Goal: Communication & Community: Share content

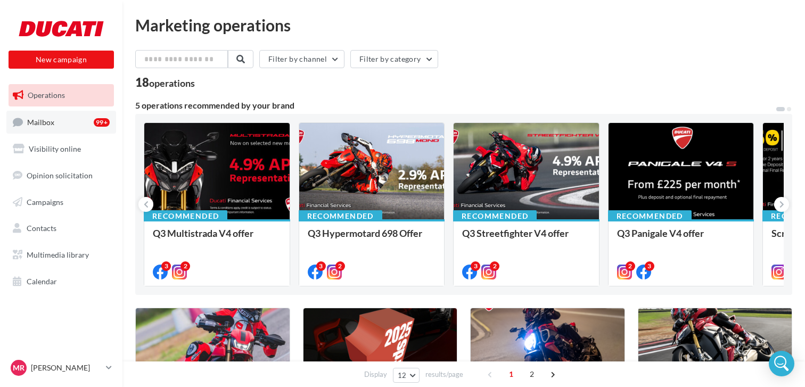
click at [66, 125] on link "Mailbox 99+" at bounding box center [61, 122] width 110 height 23
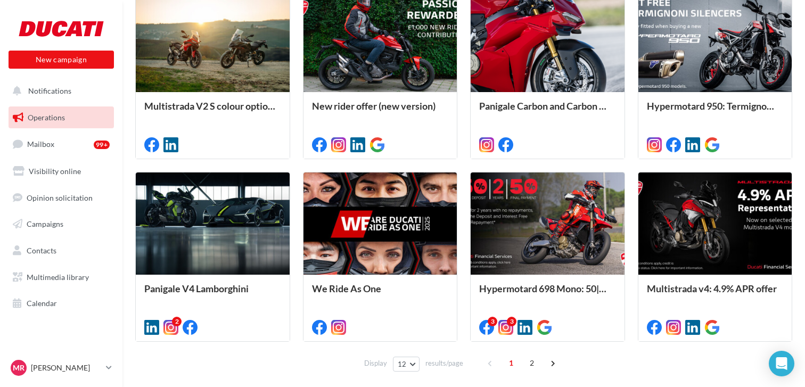
scroll to position [544, 0]
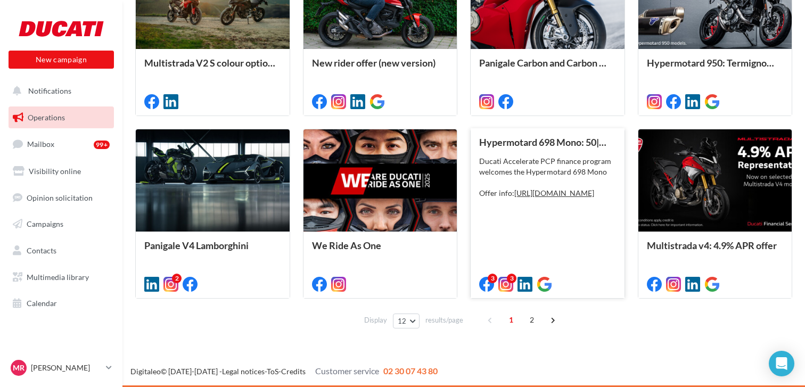
click at [555, 199] on div "Ducati Accelerate PCP finance program welcomes the Hypermotard 698 Mono Offer i…" at bounding box center [547, 177] width 137 height 43
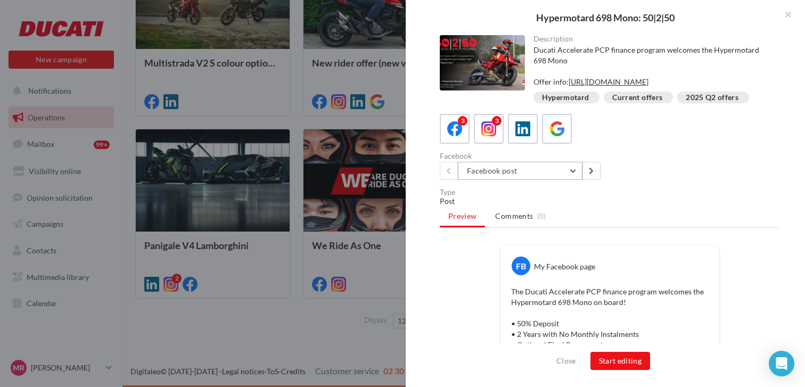
click at [577, 180] on button "Facebook post" at bounding box center [520, 171] width 125 height 18
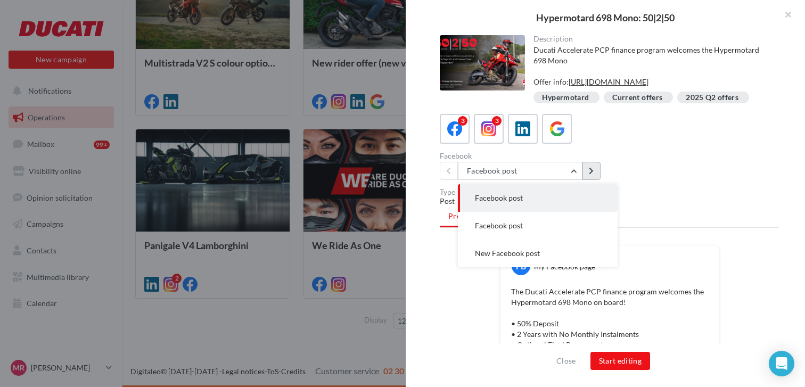
click at [586, 180] on button at bounding box center [591, 171] width 18 height 18
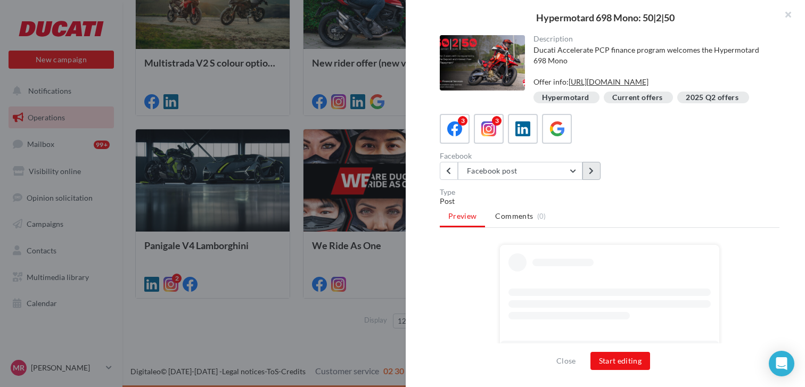
click at [594, 180] on button at bounding box center [591, 171] width 18 height 18
click at [448, 175] on icon at bounding box center [448, 170] width 5 height 7
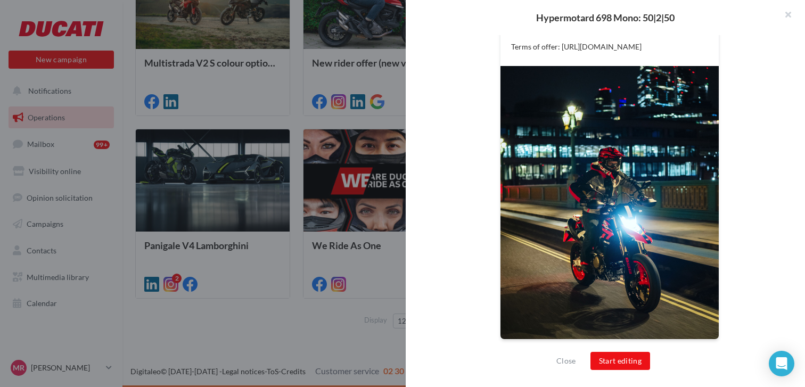
scroll to position [373, 0]
click at [629, 363] on button "Start editing" at bounding box center [620, 361] width 60 height 18
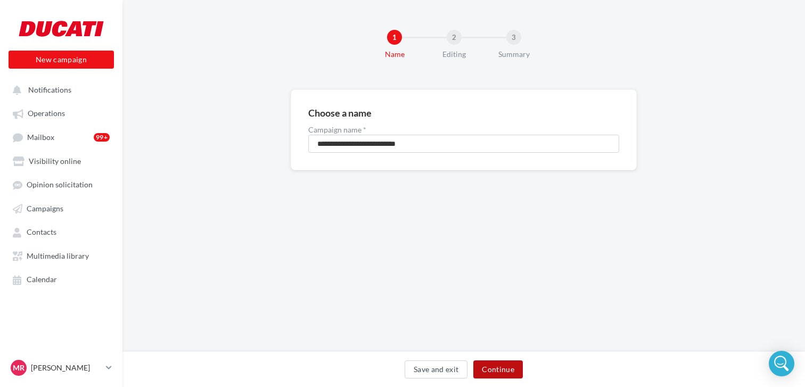
click at [507, 365] on button "Continue" at bounding box center [497, 369] width 49 height 18
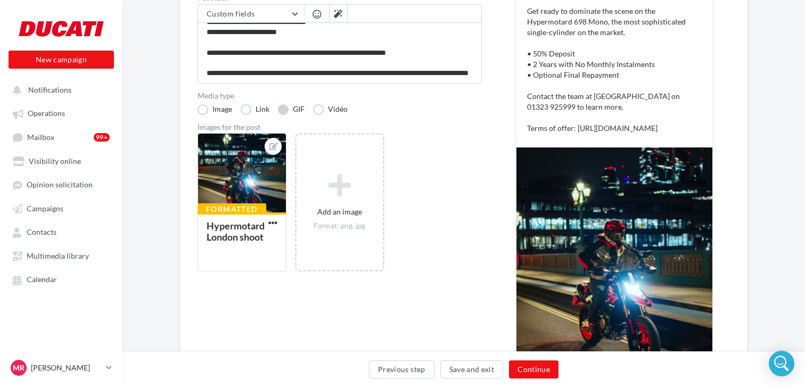
scroll to position [180, 0]
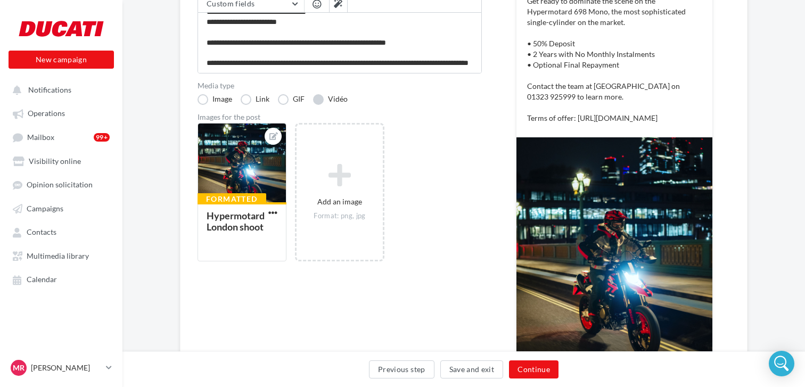
click at [322, 98] on label "Vidéo" at bounding box center [330, 99] width 35 height 11
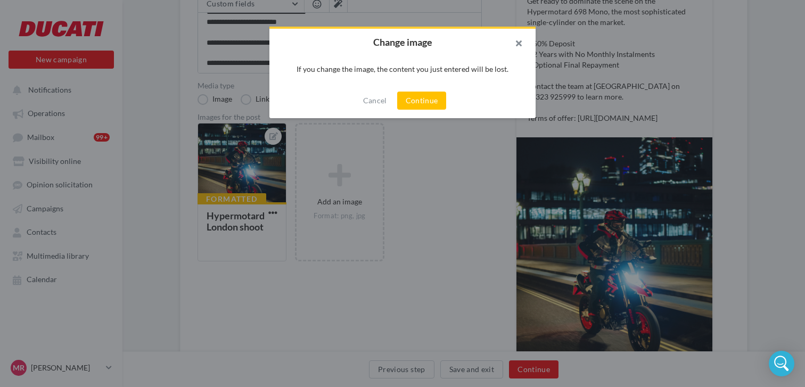
click at [529, 47] on button "button" at bounding box center [514, 45] width 43 height 32
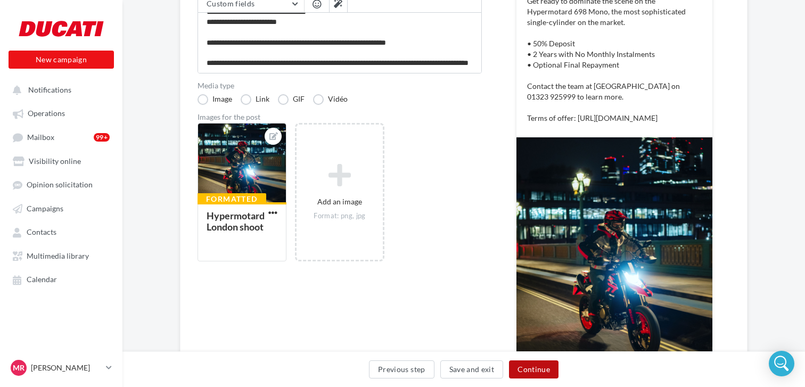
click at [542, 367] on button "Continue" at bounding box center [533, 369] width 49 height 18
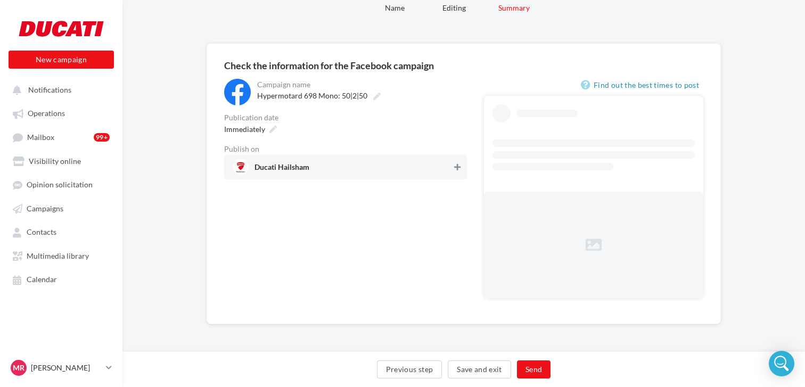
click at [460, 166] on icon at bounding box center [457, 166] width 6 height 7
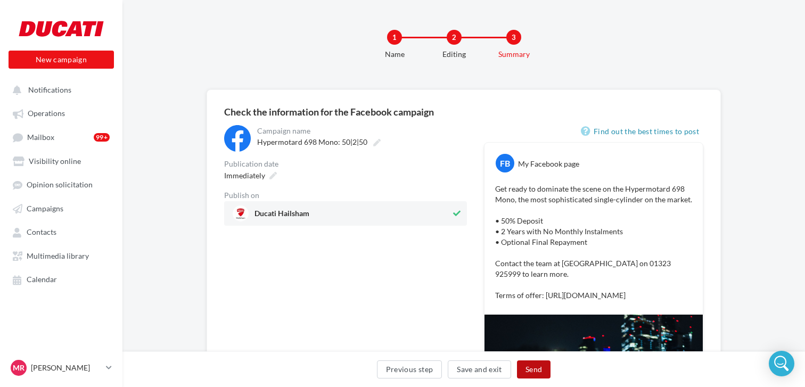
click at [534, 371] on button "Send" at bounding box center [534, 369] width 34 height 18
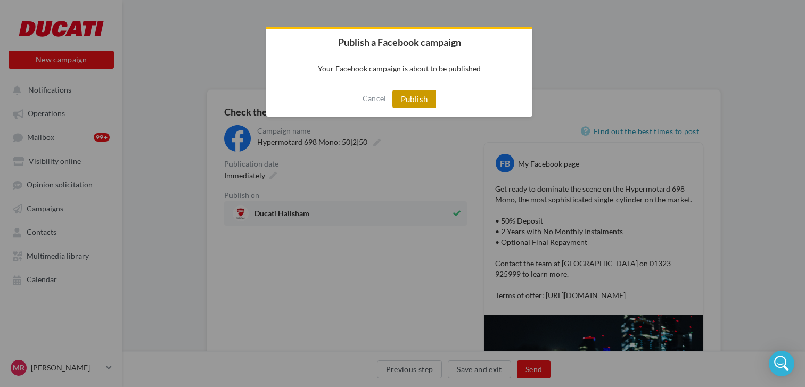
click at [423, 97] on button "Publish" at bounding box center [414, 99] width 44 height 18
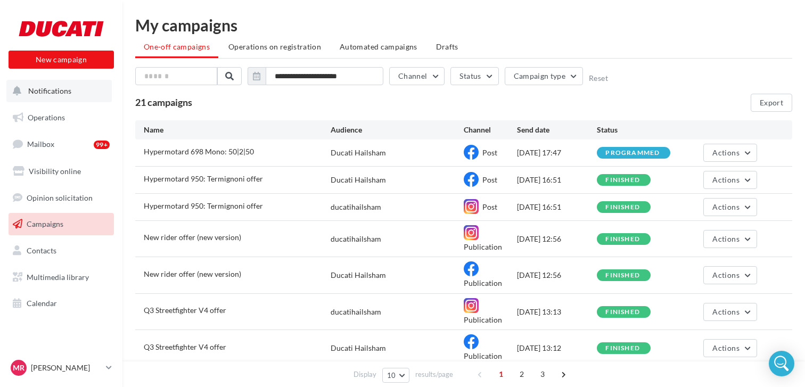
click at [53, 90] on span "Notifications" at bounding box center [49, 90] width 43 height 9
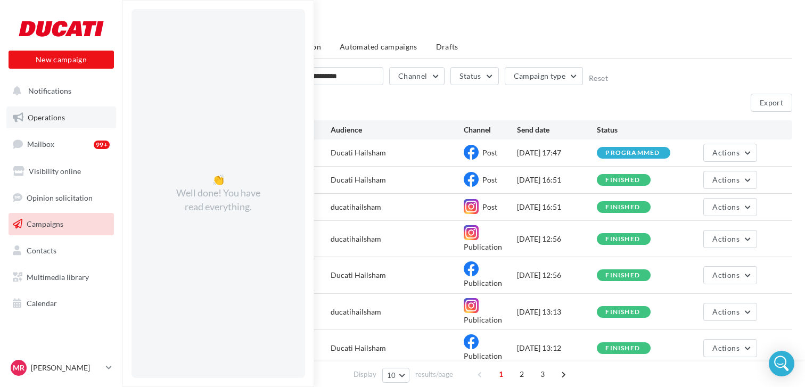
click at [53, 116] on span "Operations" at bounding box center [46, 117] width 37 height 9
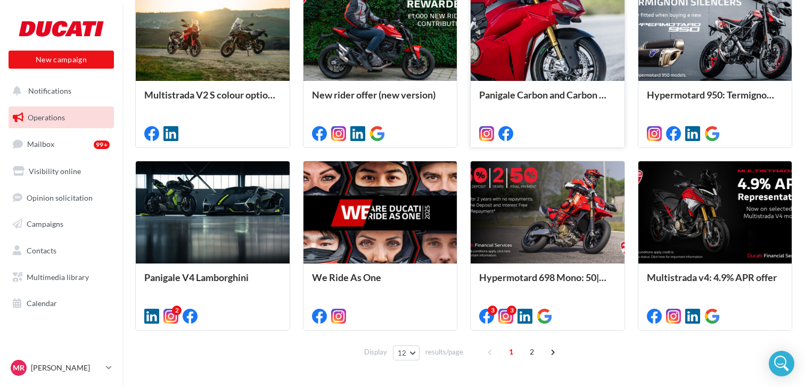
scroll to position [510, 0]
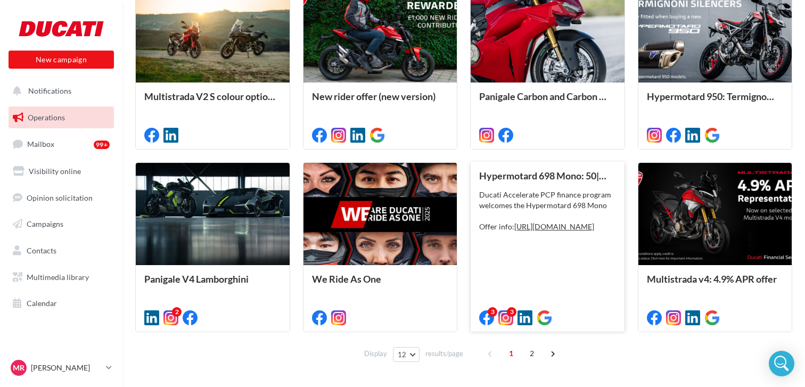
click at [560, 203] on div "Ducati Accelerate PCP finance program welcomes the Hypermotard 698 Mono Offer i…" at bounding box center [547, 210] width 137 height 43
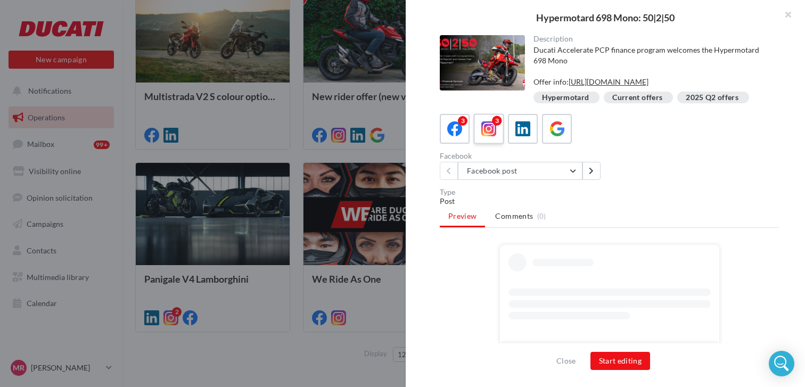
click at [480, 139] on div "3" at bounding box center [489, 129] width 20 height 20
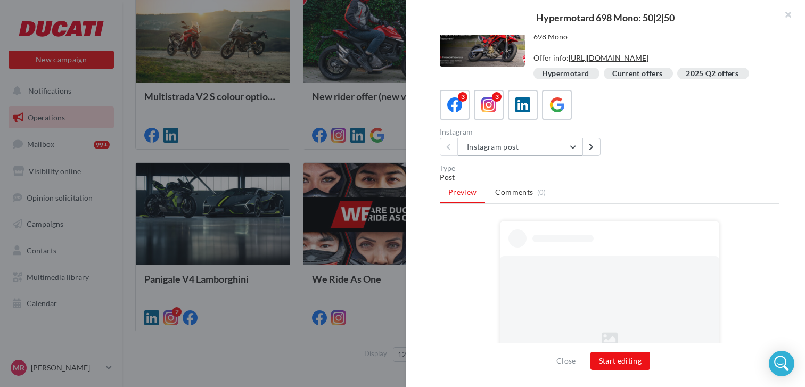
click at [573, 156] on button "Instagram post" at bounding box center [520, 147] width 125 height 18
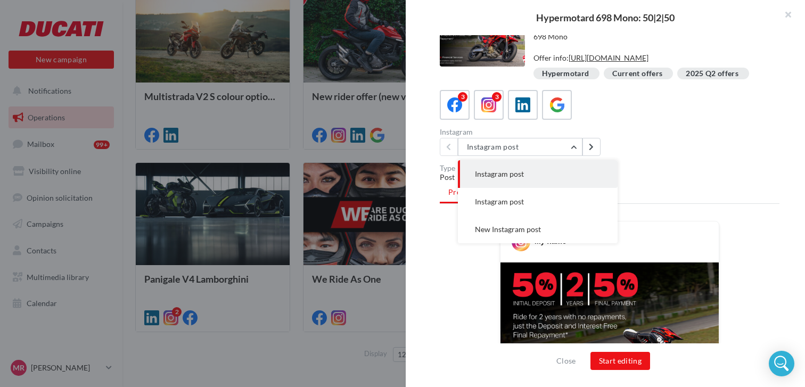
click at [688, 167] on div "Description Ducati Accelerate PCP finance program welcomes the Hypermotard 698 …" at bounding box center [610, 194] width 408 height 318
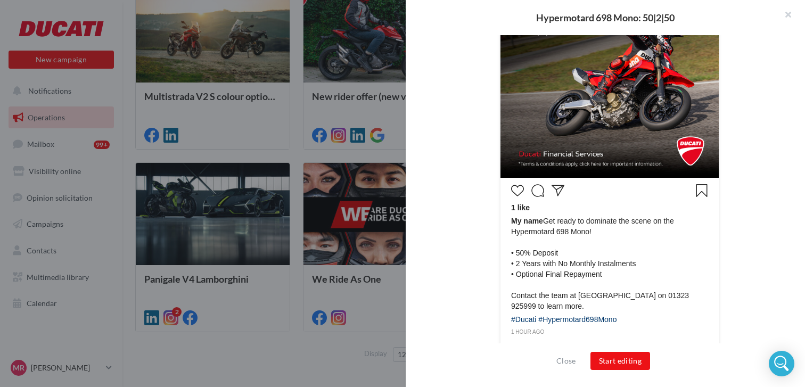
scroll to position [334, 0]
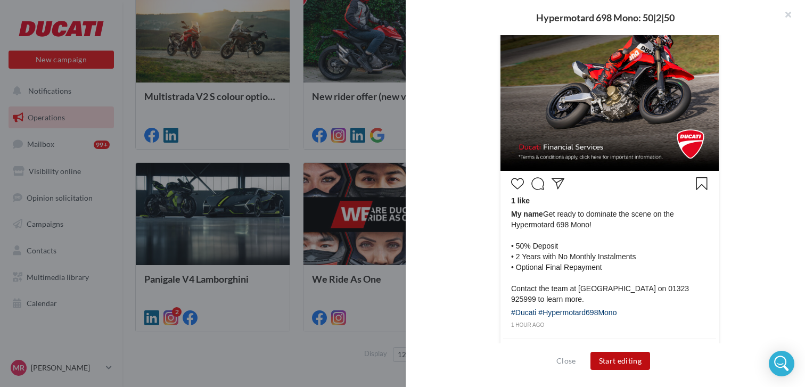
click at [622, 361] on button "Start editing" at bounding box center [620, 361] width 60 height 18
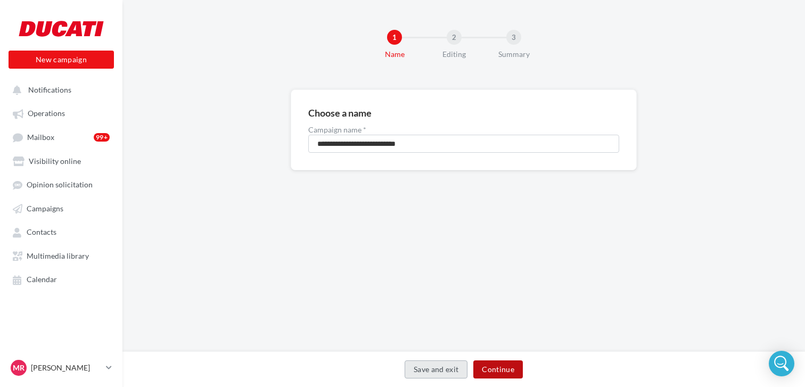
click at [502, 369] on button "Continue" at bounding box center [497, 369] width 49 height 18
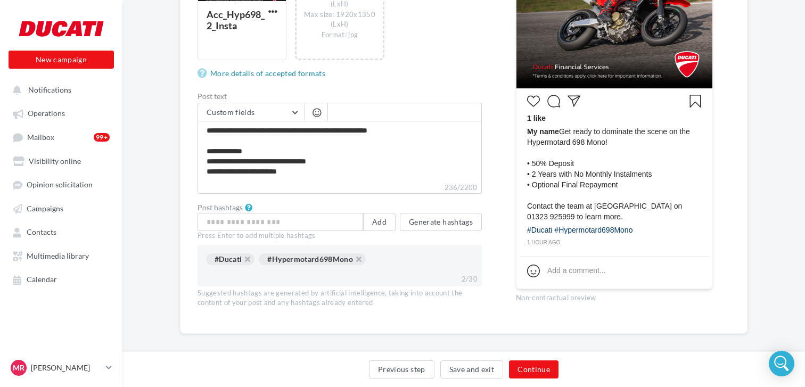
scroll to position [20, 0]
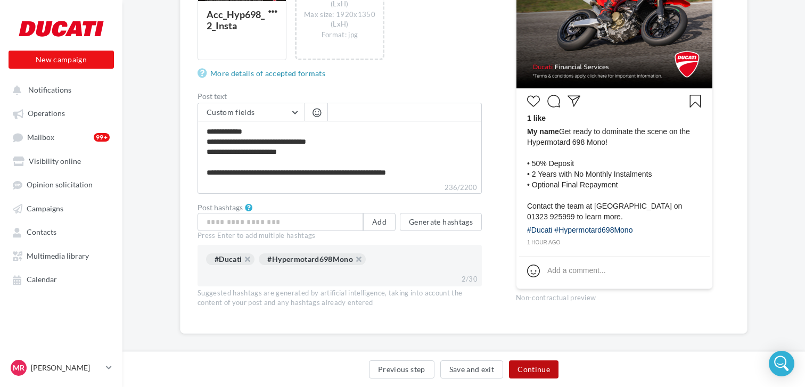
click at [544, 366] on button "Continue" at bounding box center [533, 369] width 49 height 18
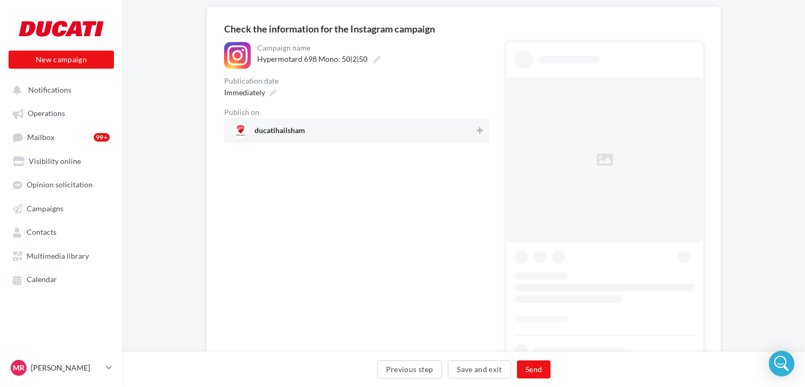
scroll to position [71, 0]
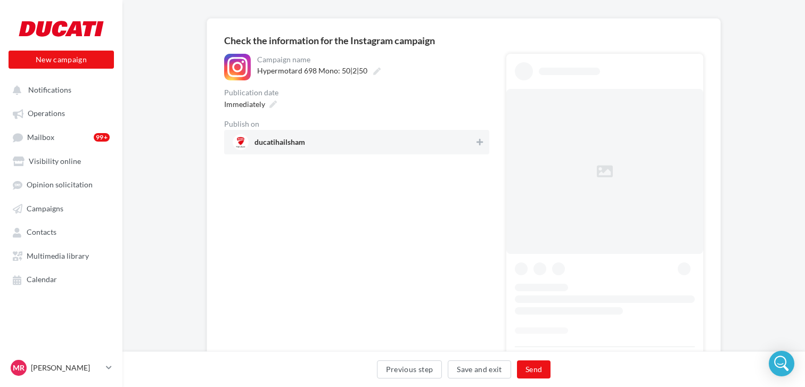
click at [481, 149] on div at bounding box center [479, 143] width 11 height 15
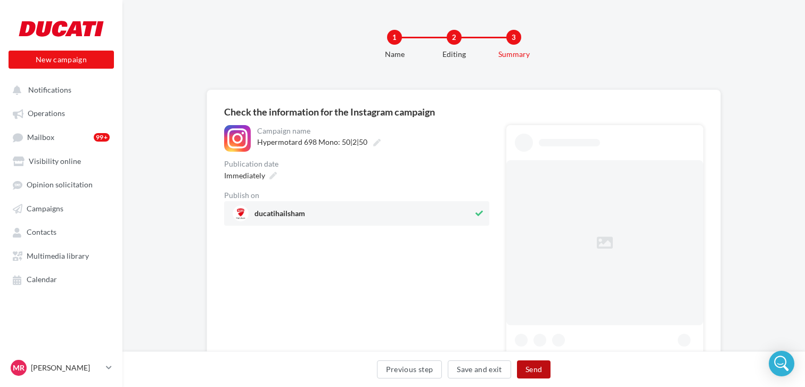
click at [540, 368] on button "Send" at bounding box center [534, 369] width 34 height 18
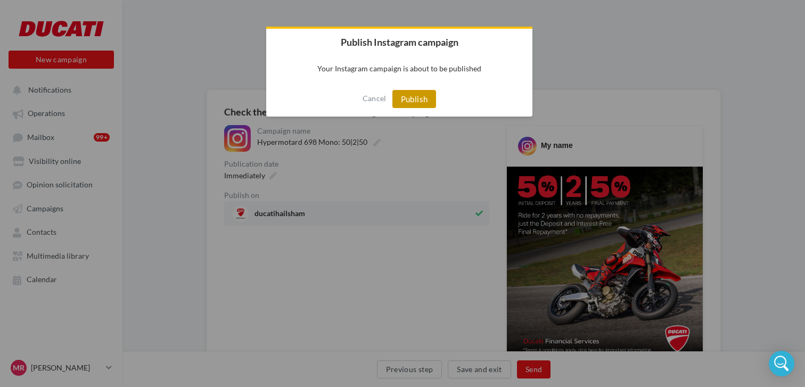
click at [426, 101] on button "Publish" at bounding box center [414, 99] width 44 height 18
